Goal: Task Accomplishment & Management: Manage account settings

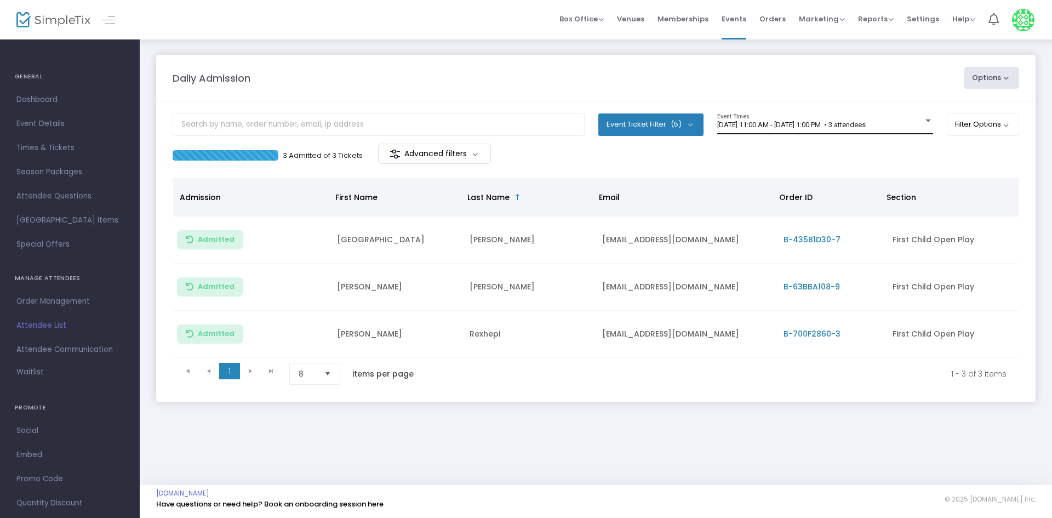
click at [827, 124] on span "[DATE] 11:00 AM - [DATE] 1:00 PM • 3 attendees" at bounding box center [791, 125] width 148 height 8
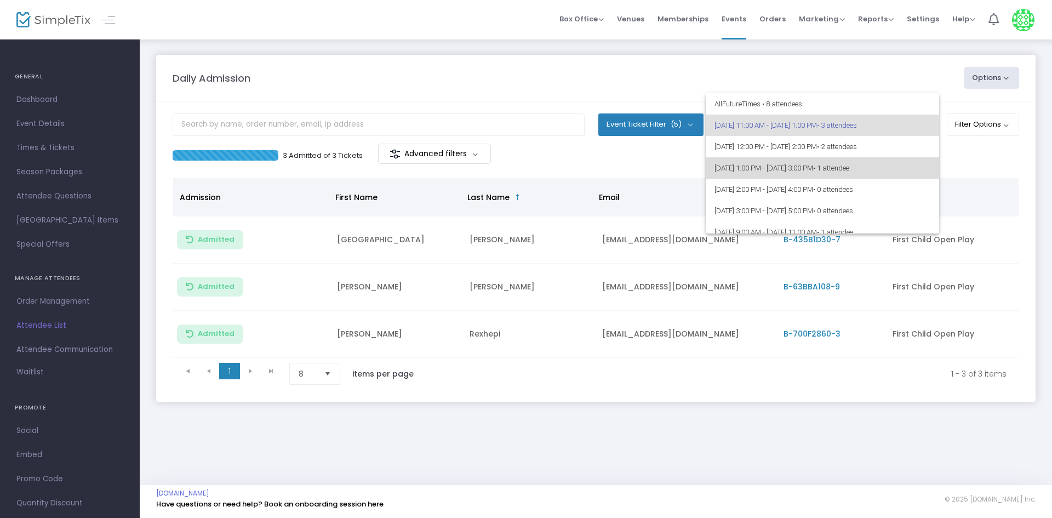
click at [863, 176] on span "[DATE] 1:00 PM - [DATE] 3:00 PM • 1 attendee" at bounding box center [822, 167] width 216 height 21
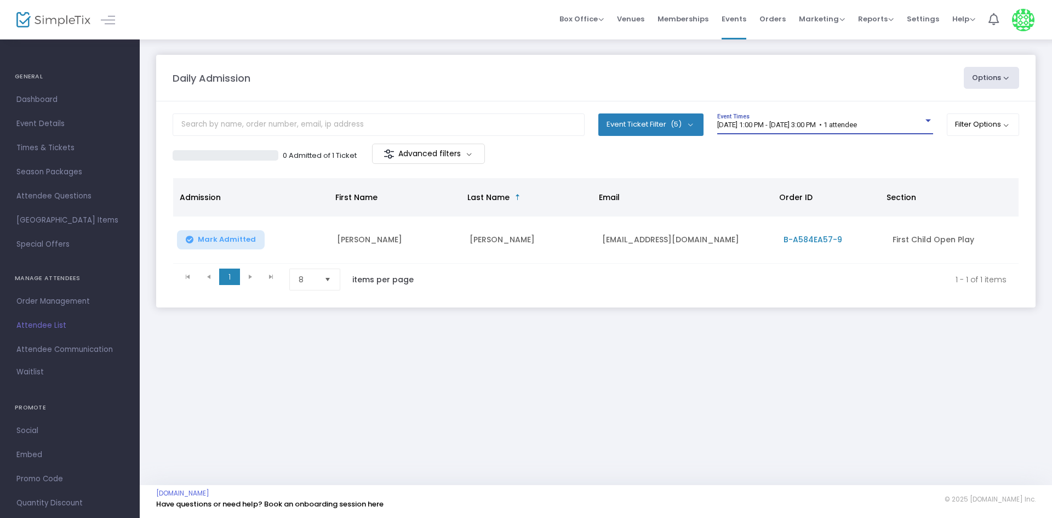
click at [751, 133] on div "[DATE] 1:00 PM - [DATE] 3:00 PM • 1 attendee Event Times" at bounding box center [825, 123] width 216 height 21
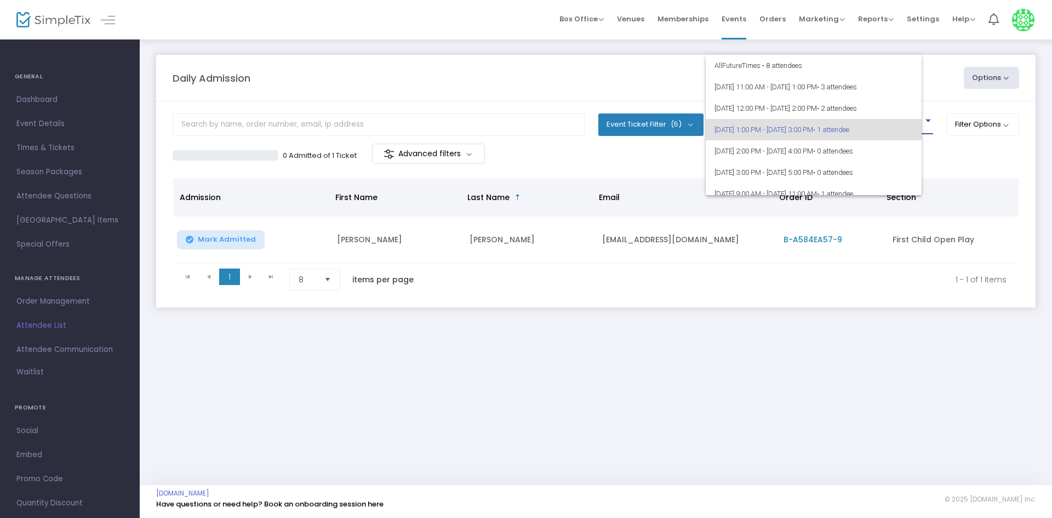
scroll to position [5, 0]
click at [767, 110] on span "[DATE] 12:00 PM - [DATE] 2:00 PM • 2 attendees" at bounding box center [822, 103] width 216 height 21
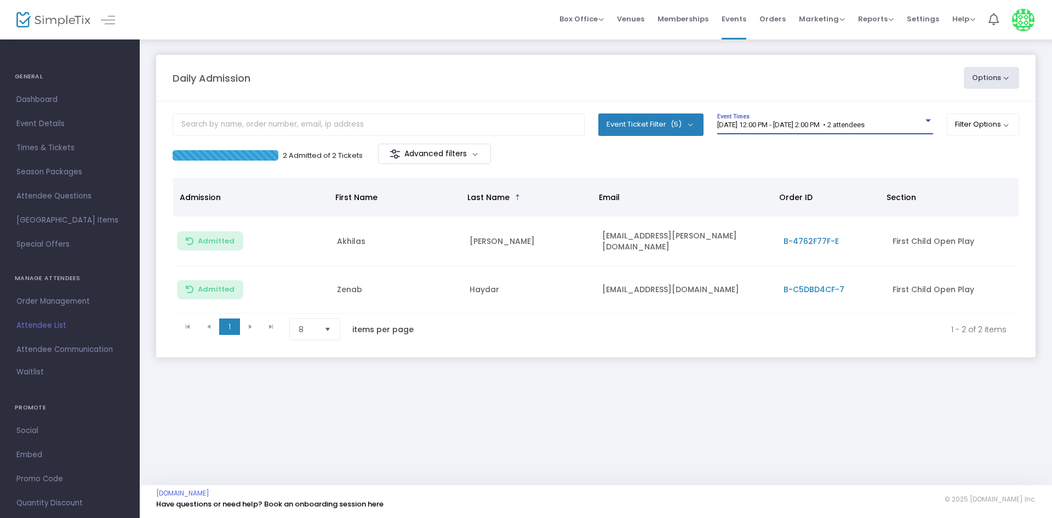
click at [765, 148] on div "2 Admitted of 2 Tickets Advanced filters" at bounding box center [596, 155] width 846 height 23
click at [773, 123] on span "[DATE] 12:00 PM - [DATE] 2:00 PM • 2 attendees" at bounding box center [790, 125] width 147 height 8
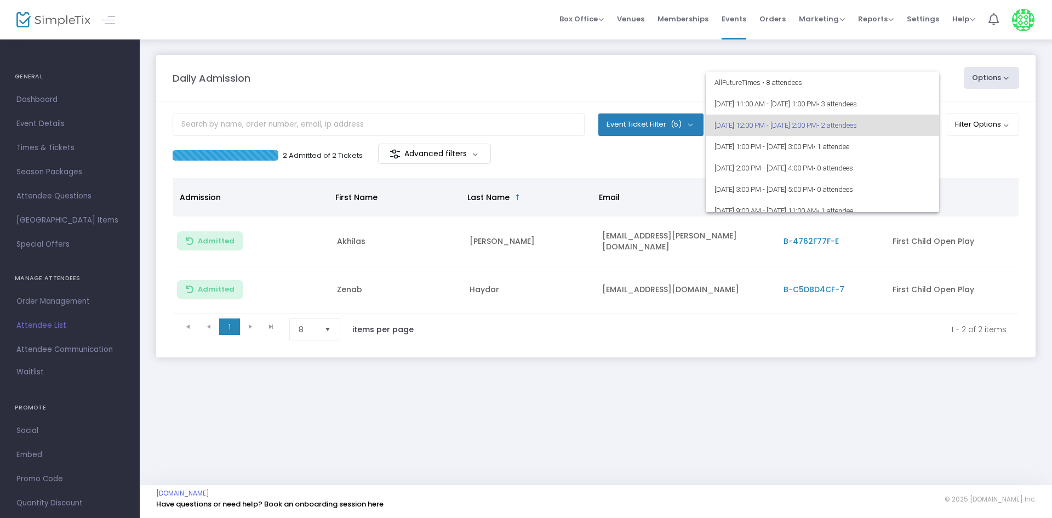
click at [652, 152] on div at bounding box center [526, 259] width 1052 height 518
